Goal: Task Accomplishment & Management: Complete application form

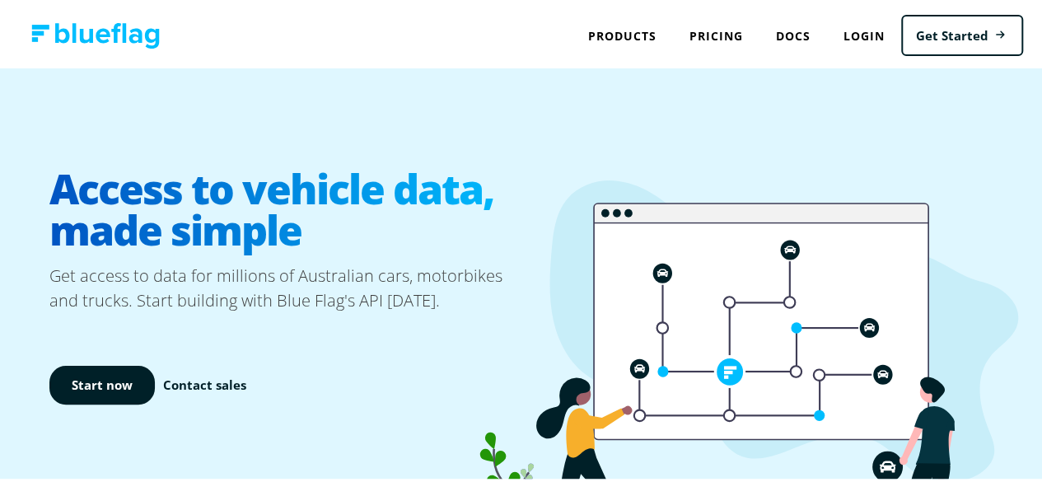
drag, startPoint x: 456, startPoint y: 302, endPoint x: 515, endPoint y: 303, distance: 59.3
click at [515, 303] on icon at bounding box center [731, 360] width 573 height 365
click at [693, 28] on link "Pricing" at bounding box center [716, 33] width 86 height 34
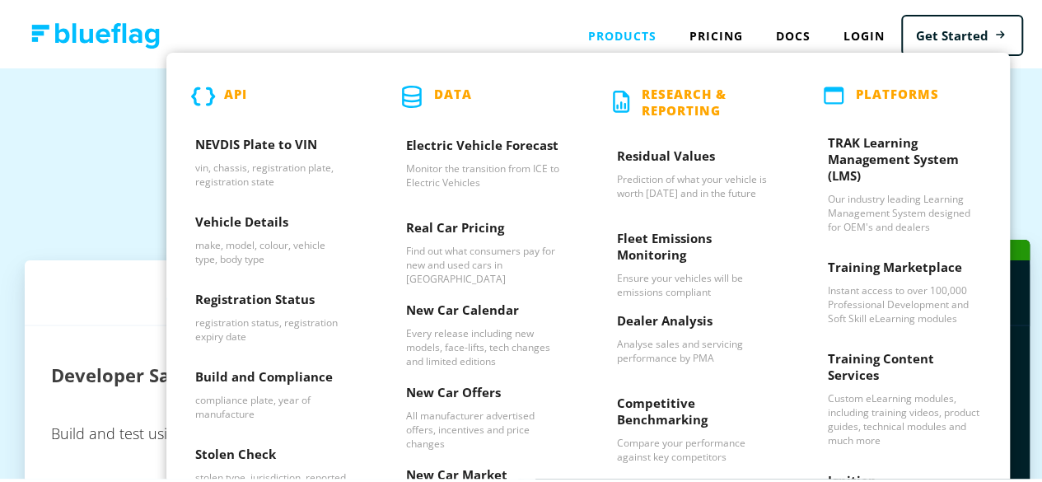
click at [618, 40] on div "Products API NEVDIS Plate to VIN vin, chassis, registration plate, registration…" at bounding box center [621, 33] width 101 height 34
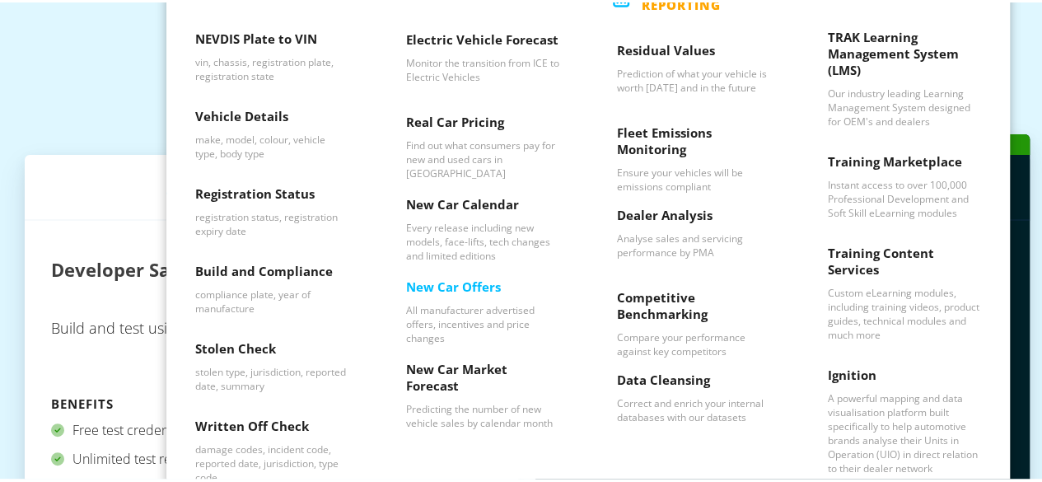
scroll to position [106, 0]
click at [245, 188] on h3 "Registration Status" at bounding box center [271, 194] width 153 height 25
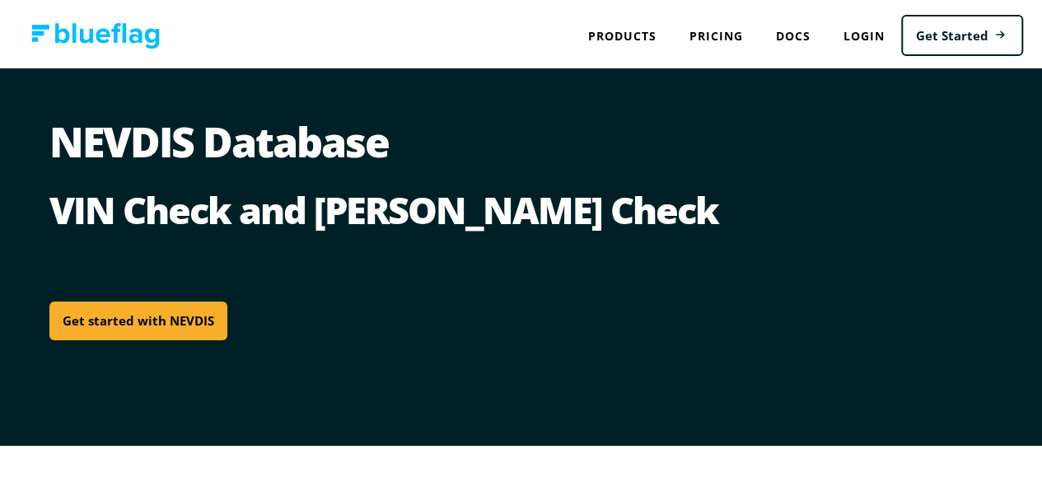
click at [117, 317] on link "Get started with NEVDIS" at bounding box center [138, 318] width 178 height 39
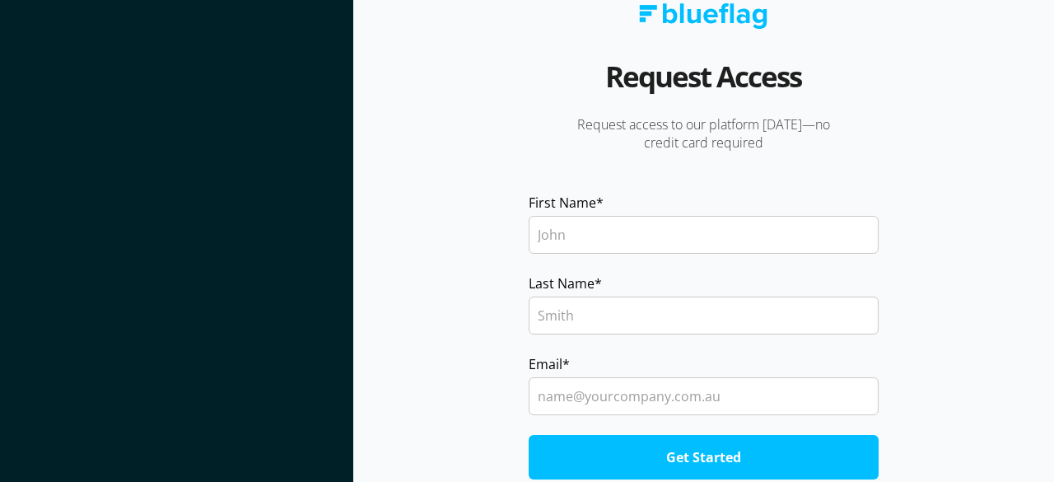
click at [613, 241] on input "First Name *" at bounding box center [704, 235] width 351 height 38
type input "Edgar"
type input "Grigorian"
type input "e_grigorian@hotmail.com"
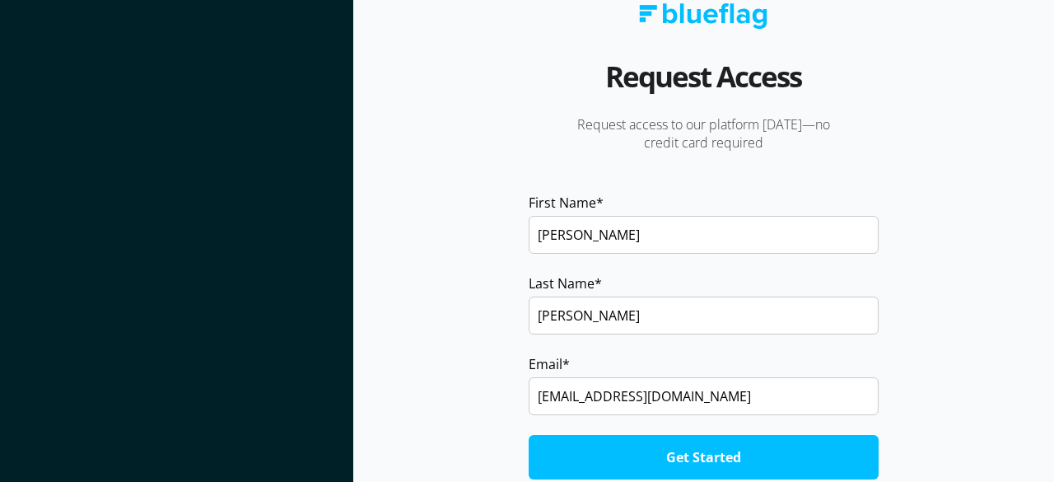
click at [753, 448] on input "Get Started" at bounding box center [704, 457] width 351 height 44
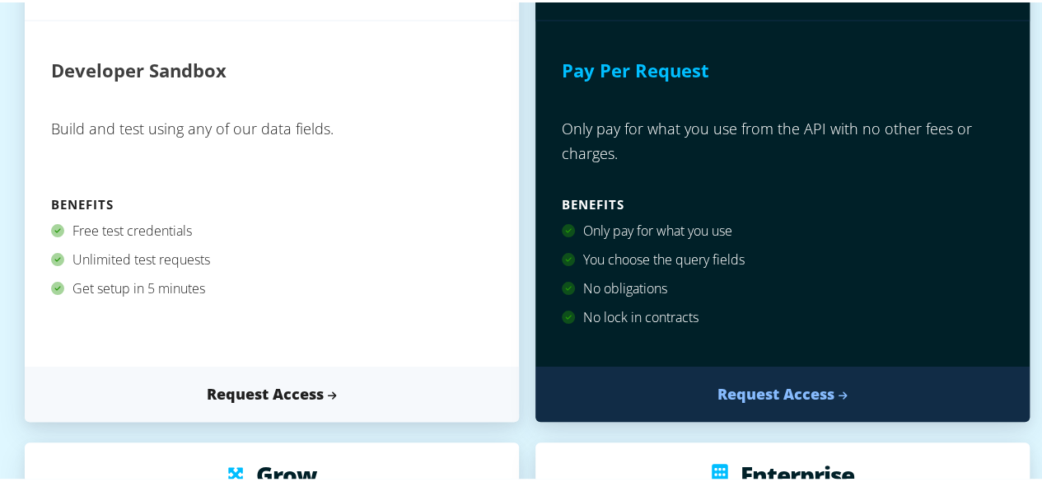
scroll to position [306, 0]
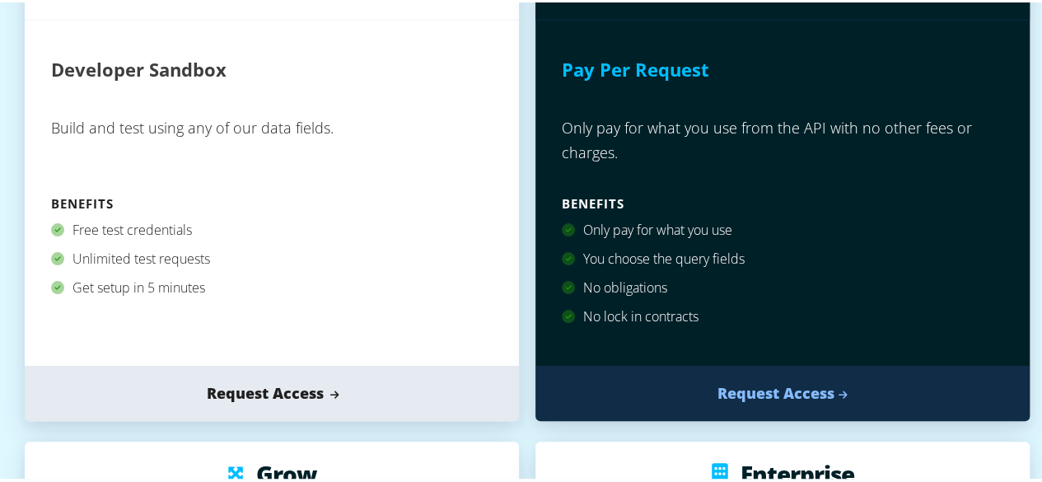
click at [246, 378] on link "Request Access" at bounding box center [272, 390] width 494 height 55
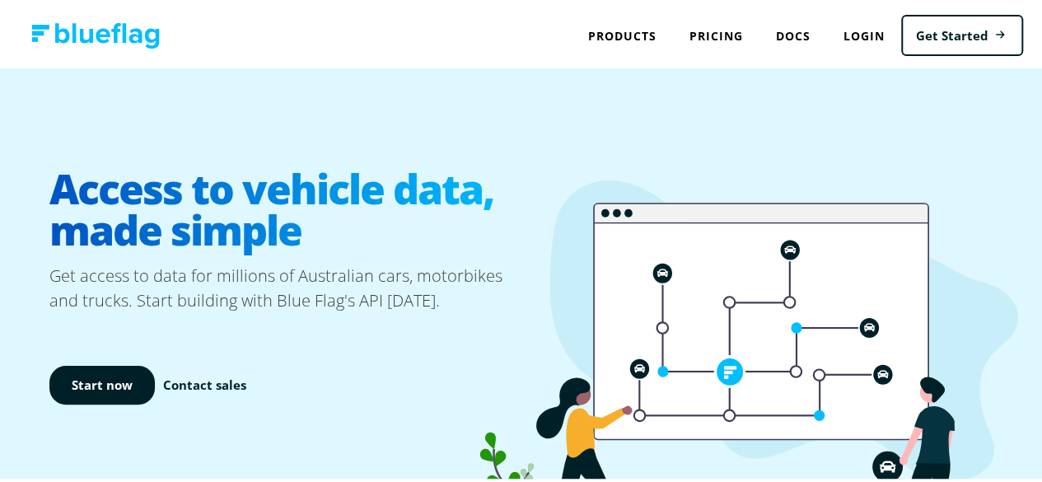
click at [54, 29] on img at bounding box center [95, 34] width 128 height 26
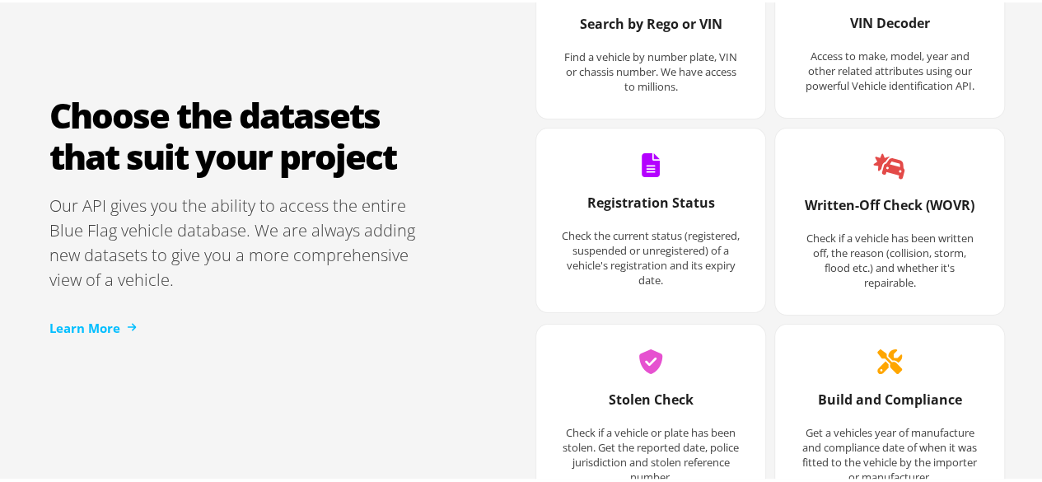
scroll to position [2232, 0]
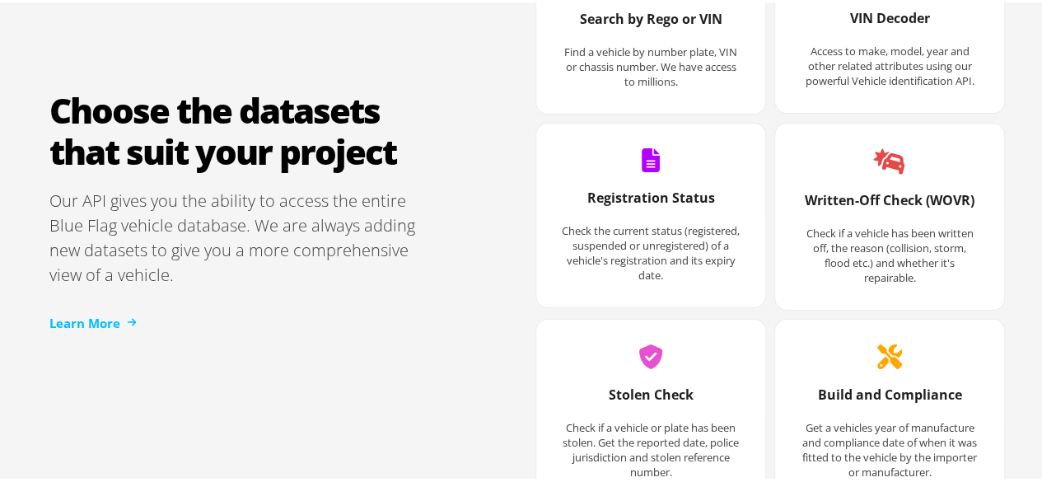
click at [631, 54] on p "Find a vehicle by number plate, VIN or chassis number. We have access to millio…" at bounding box center [651, 64] width 180 height 44
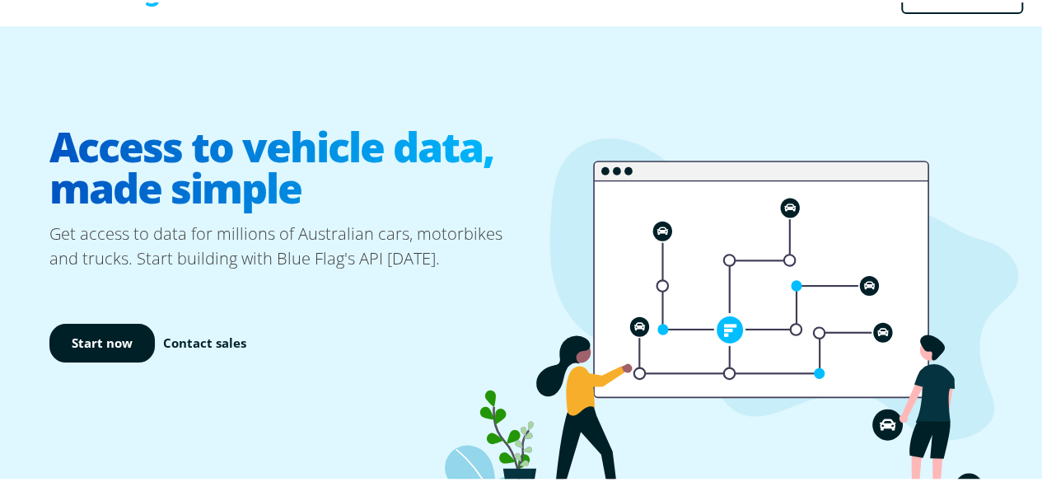
scroll to position [0, 0]
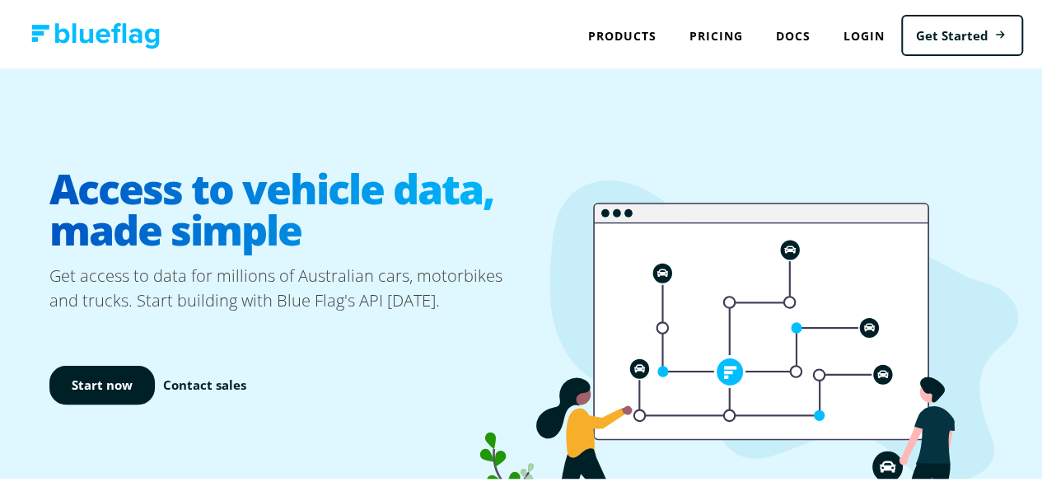
click at [115, 46] on nav "Products API NEVDIS Plate to VIN vin, chassis, registration plate, registration…" at bounding box center [527, 33] width 1054 height 66
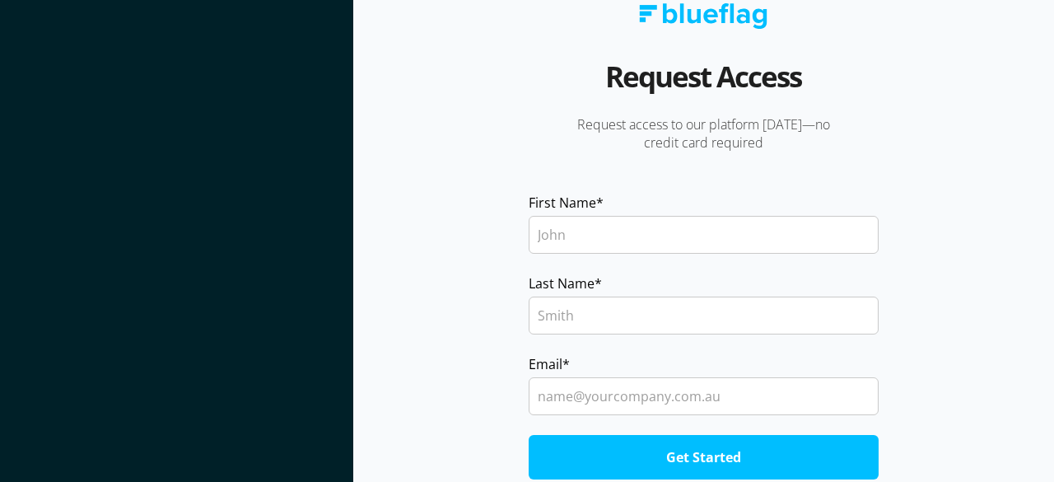
click at [573, 229] on input "First Name *" at bounding box center [704, 235] width 351 height 38
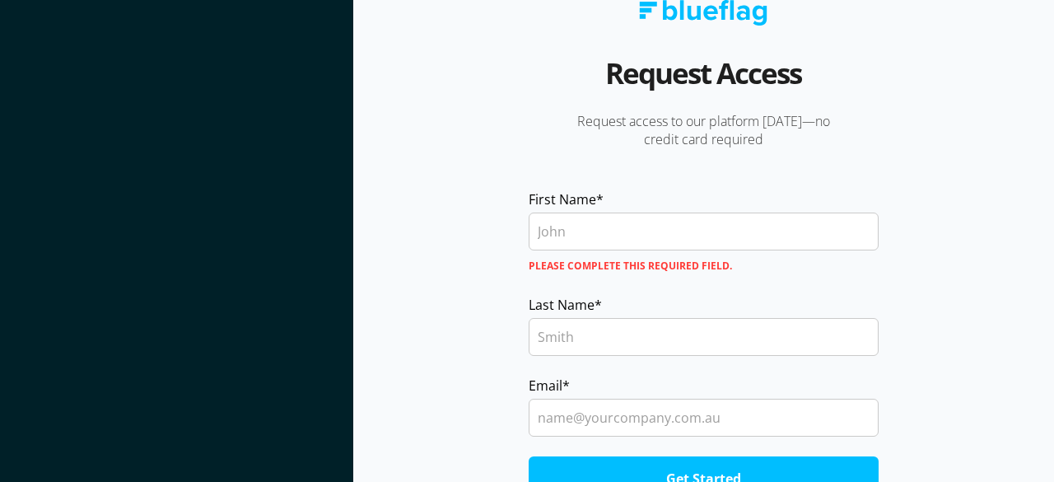
click at [451, 160] on section "Request Access Request access to our platform [DATE]—no credit card required Fi…" at bounding box center [703, 241] width 701 height 482
click at [657, 205] on div "First Name * Please complete this required field." at bounding box center [704, 233] width 351 height 89
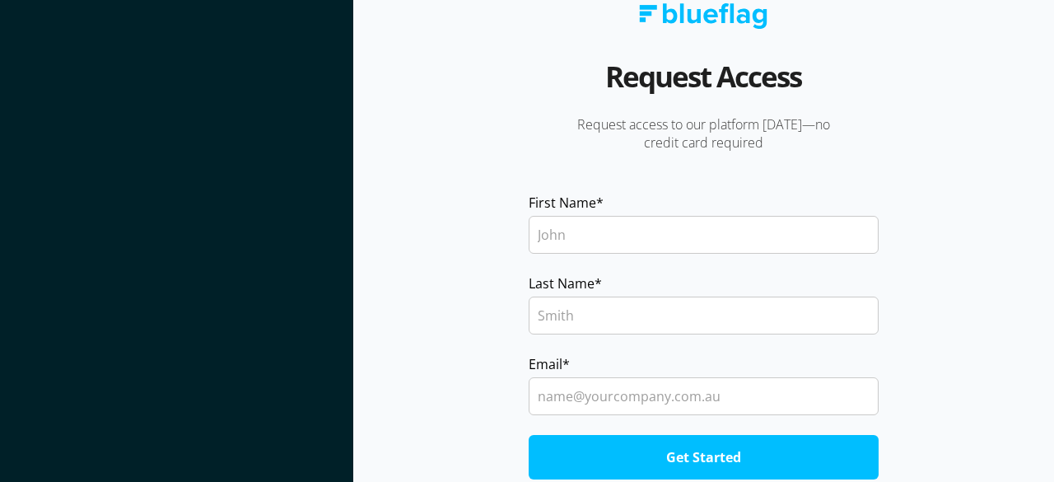
type input "[PERSON_NAME]"
type input "Grigorian"
type input "e_grigorian@hotmail.com"
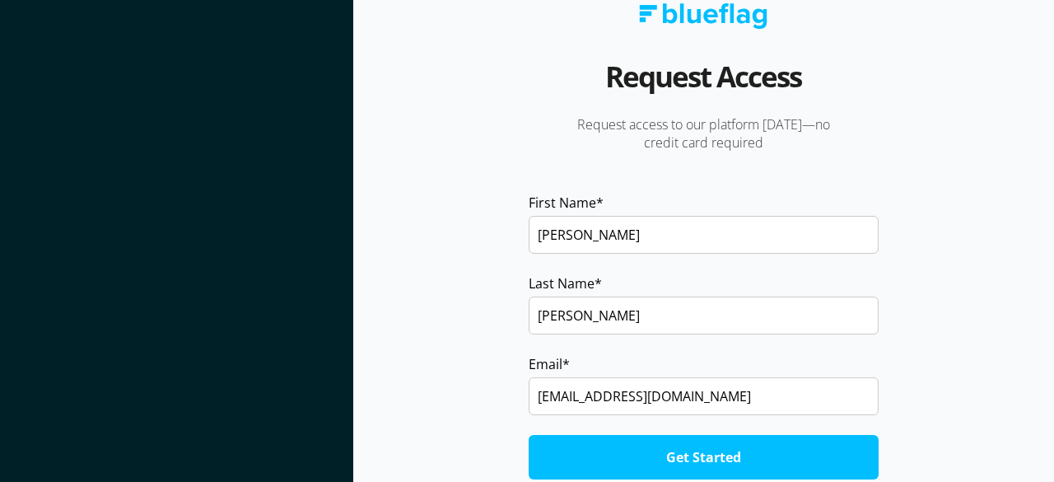
click at [698, 453] on input "Get Started" at bounding box center [704, 457] width 351 height 44
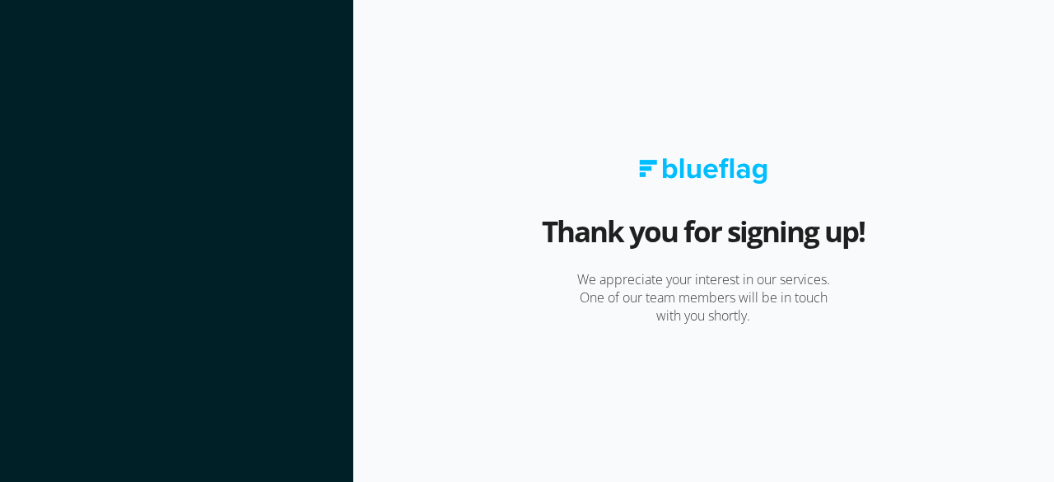
click at [693, 103] on section "Thank you for signing up! We appreciate your interest in our services. One of o…" at bounding box center [703, 241] width 701 height 482
click at [436, 65] on section "Thank you for signing up! We appreciate your interest in our services. One of o…" at bounding box center [703, 241] width 701 height 482
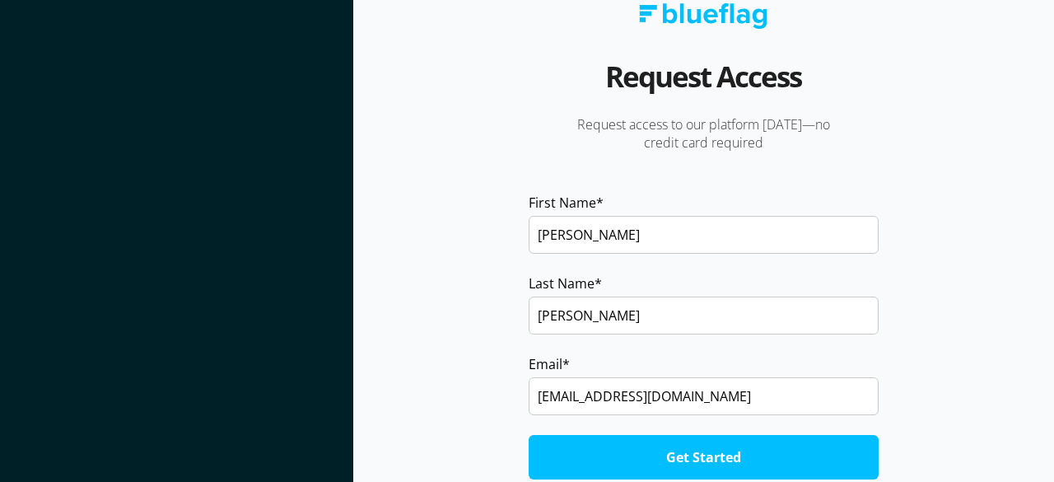
click at [673, 11] on img at bounding box center [703, 16] width 128 height 26
